Goal: Task Accomplishment & Management: Complete application form

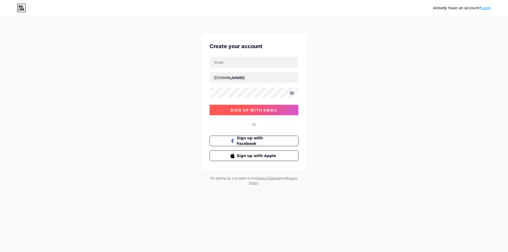
click at [254, 112] on span "sign up with email" at bounding box center [254, 110] width 47 height 4
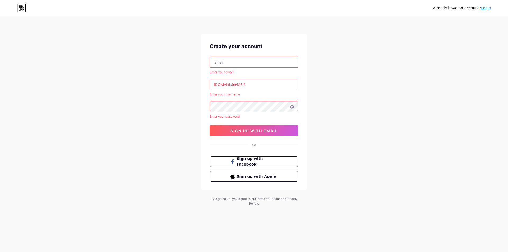
click at [235, 59] on input "text" at bounding box center [254, 62] width 88 height 11
type input "[EMAIL_ADDRESS][DOMAIN_NAME]"
click at [239, 86] on input "text" at bounding box center [254, 84] width 88 height 11
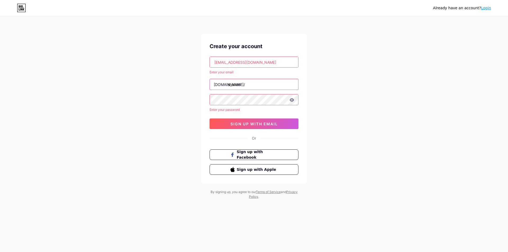
type input "shahab"
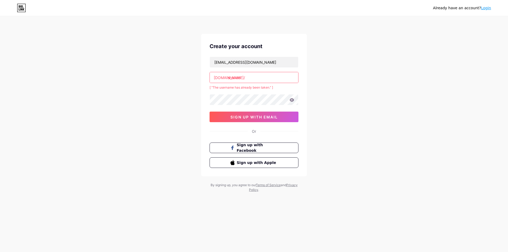
click at [268, 80] on input "shahab" at bounding box center [254, 77] width 88 height 11
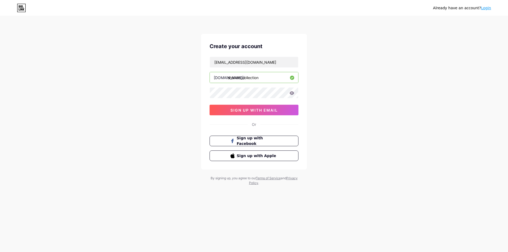
type input "shahab_collection"
click at [260, 111] on span "sign up with email" at bounding box center [254, 110] width 47 height 4
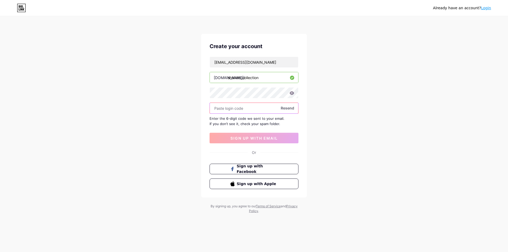
paste input "475506"
type input "475506"
click at [260, 140] on span "sign up with email" at bounding box center [254, 138] width 47 height 4
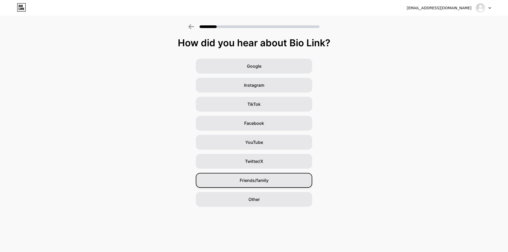
click at [254, 177] on div "Friends/family" at bounding box center [254, 180] width 116 height 15
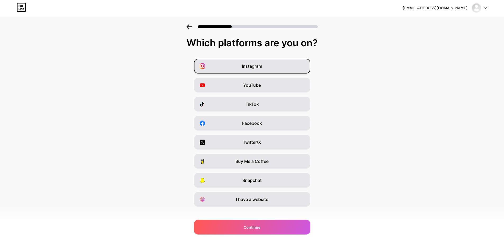
click at [251, 62] on div "Instagram" at bounding box center [252, 66] width 116 height 15
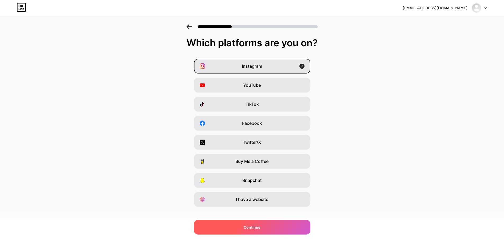
click at [240, 224] on div "Continue" at bounding box center [252, 227] width 116 height 15
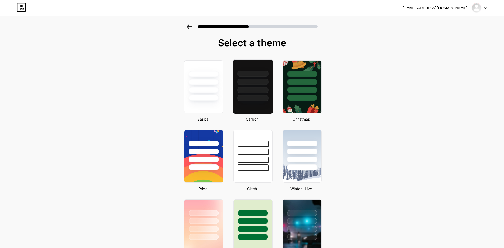
click at [258, 83] on div at bounding box center [252, 82] width 31 height 6
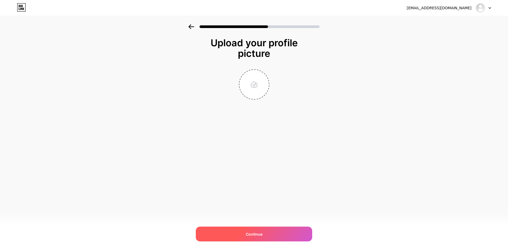
click at [245, 236] on div "Continue" at bounding box center [254, 234] width 116 height 15
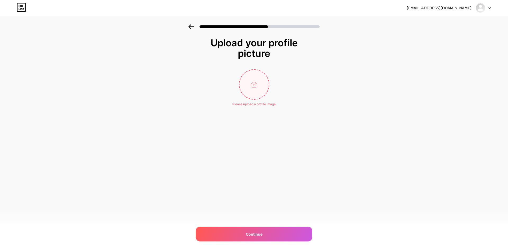
click at [255, 90] on input "file" at bounding box center [254, 84] width 29 height 29
type input "C:\fakepath\bargh.png"
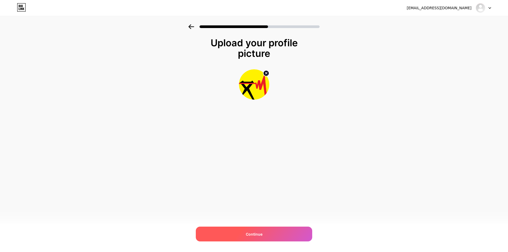
click at [256, 237] on div "Continue" at bounding box center [254, 234] width 116 height 15
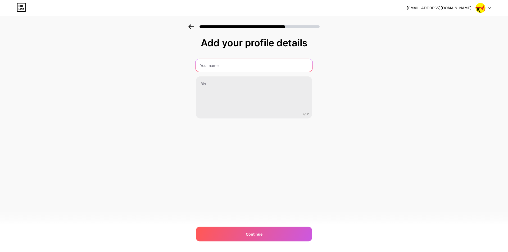
click at [232, 70] on input "text" at bounding box center [254, 65] width 117 height 13
type input "shahab_collection"
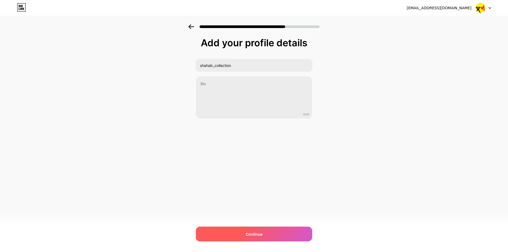
click at [257, 233] on span "Continue" at bounding box center [254, 235] width 17 height 6
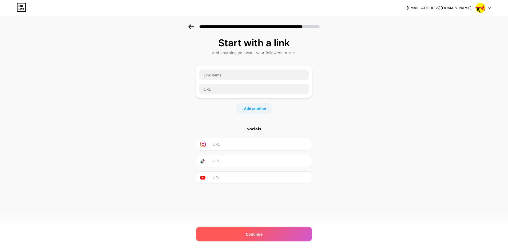
click at [256, 233] on span "Continue" at bounding box center [254, 235] width 17 height 6
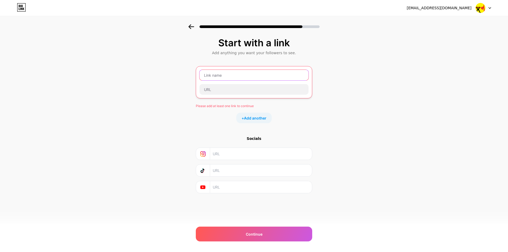
click at [244, 77] on input "text" at bounding box center [254, 75] width 109 height 11
type input "h"
type input "valton_store"
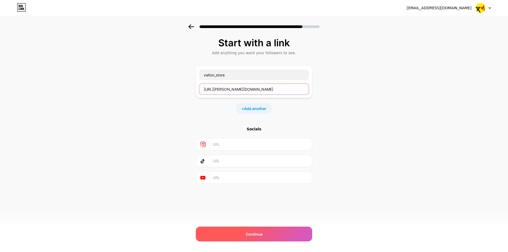
type input "[URL][PERSON_NAME][DOMAIN_NAME]"
click at [258, 231] on div "Continue" at bounding box center [254, 234] width 116 height 15
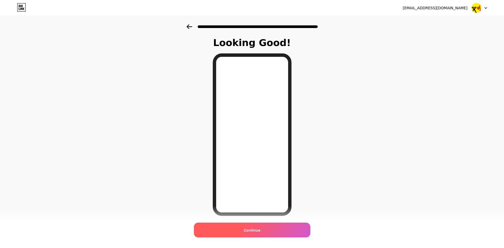
click at [257, 231] on span "Continue" at bounding box center [252, 231] width 17 height 6
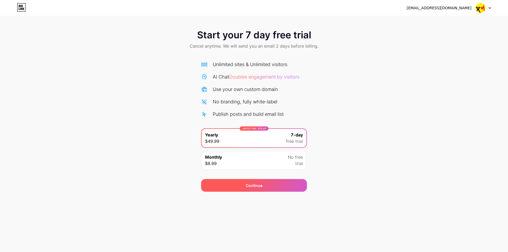
click at [255, 187] on div "Continue" at bounding box center [254, 186] width 17 height 6
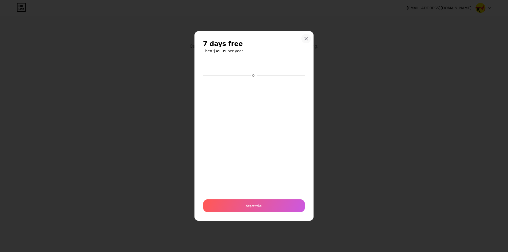
click at [307, 39] on icon at bounding box center [306, 38] width 3 height 3
